Goal: Task Accomplishment & Management: Manage account settings

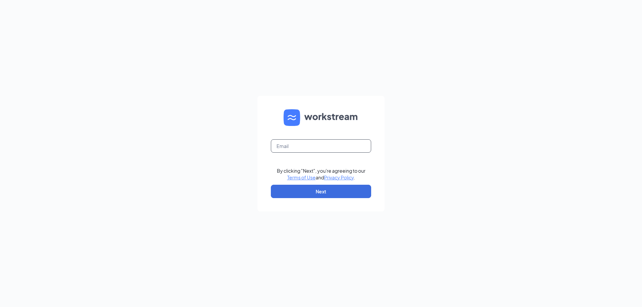
click at [284, 146] on input "text" at bounding box center [321, 146] width 100 height 13
type input "[EMAIL_ADDRESS][DOMAIN_NAME]"
click at [295, 191] on button "Next" at bounding box center [321, 191] width 100 height 13
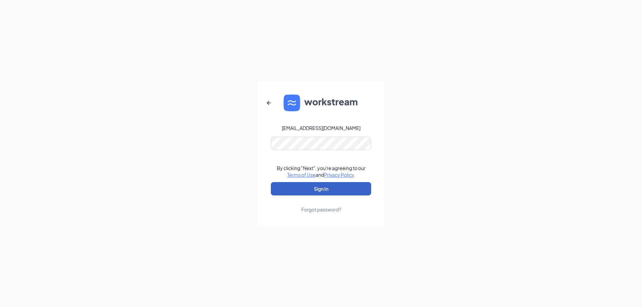
click at [320, 190] on button "Sign In" at bounding box center [321, 188] width 100 height 13
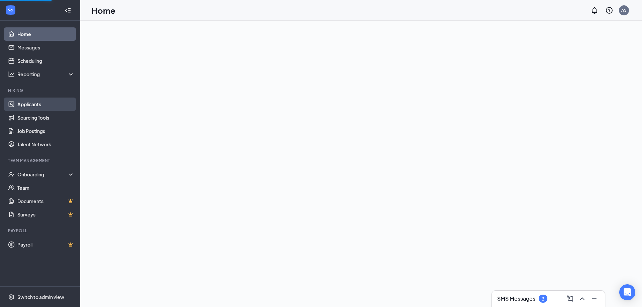
click at [17, 106] on link "Applicants" at bounding box center [45, 104] width 57 height 13
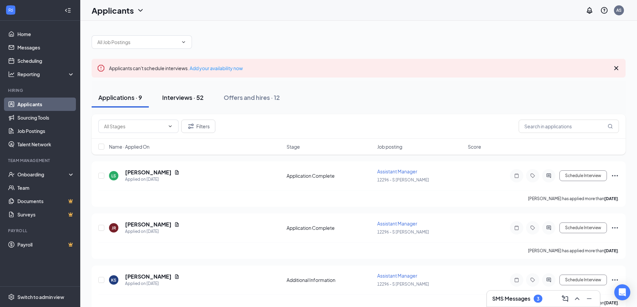
click at [188, 99] on div "Interviews · 52" at bounding box center [182, 97] width 41 height 8
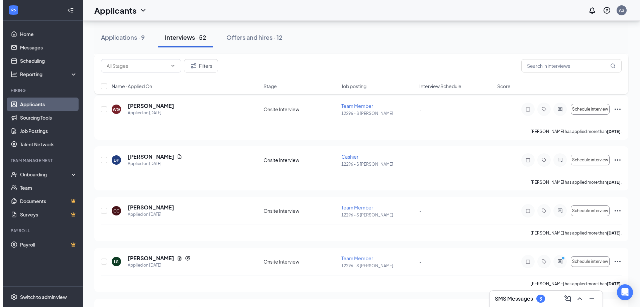
scroll to position [201, 0]
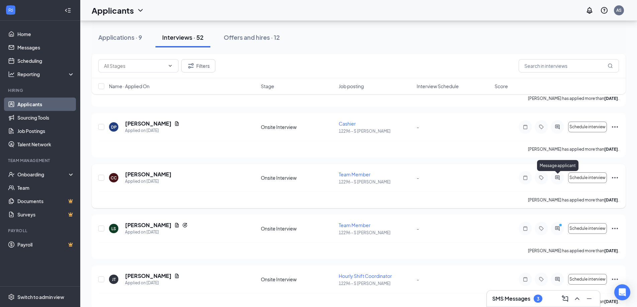
click at [558, 178] on icon "ActiveChat" at bounding box center [558, 177] width 8 height 5
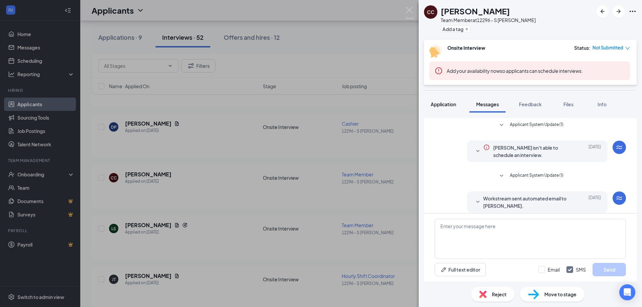
click at [444, 103] on span "Application" at bounding box center [443, 104] width 25 height 6
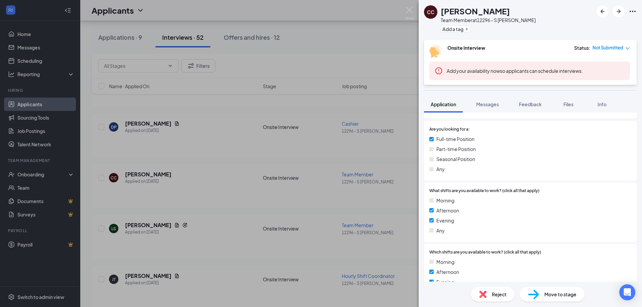
scroll to position [134, 0]
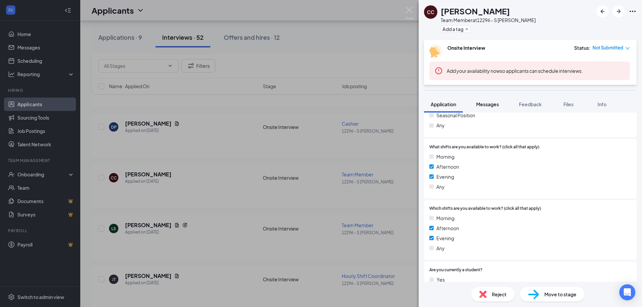
click at [484, 104] on span "Messages" at bounding box center [487, 104] width 23 height 6
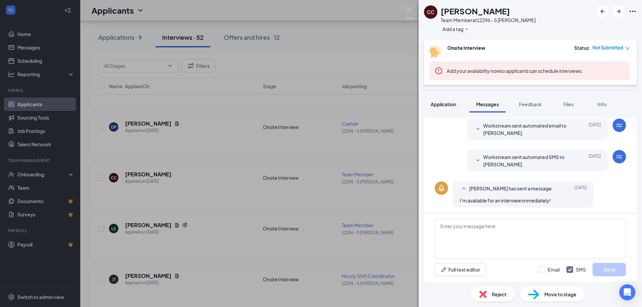
scroll to position [74, 0]
click at [444, 110] on button "Application" at bounding box center [443, 104] width 39 height 17
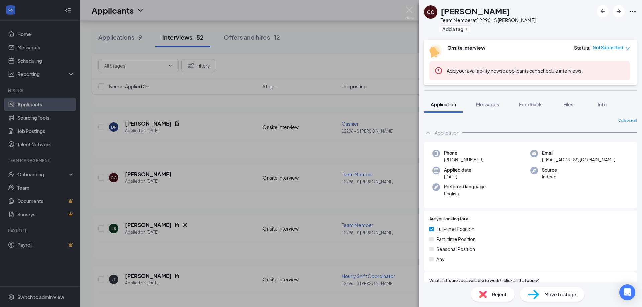
click at [308, 200] on div "CC [PERSON_NAME] Team Member at 12296 - S [PERSON_NAME] Add a tag Onsite Interv…" at bounding box center [321, 153] width 642 height 307
